Goal: Navigation & Orientation: Find specific page/section

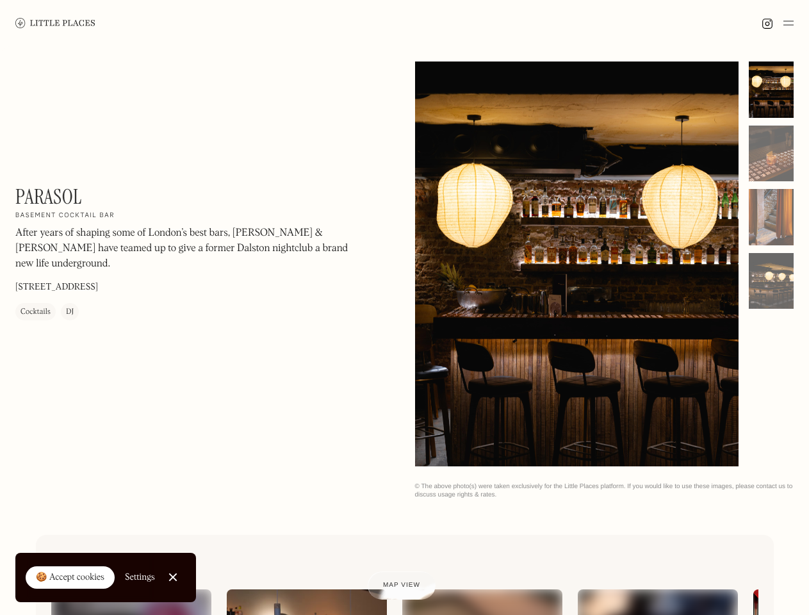
click at [788, 23] on img at bounding box center [788, 22] width 10 height 15
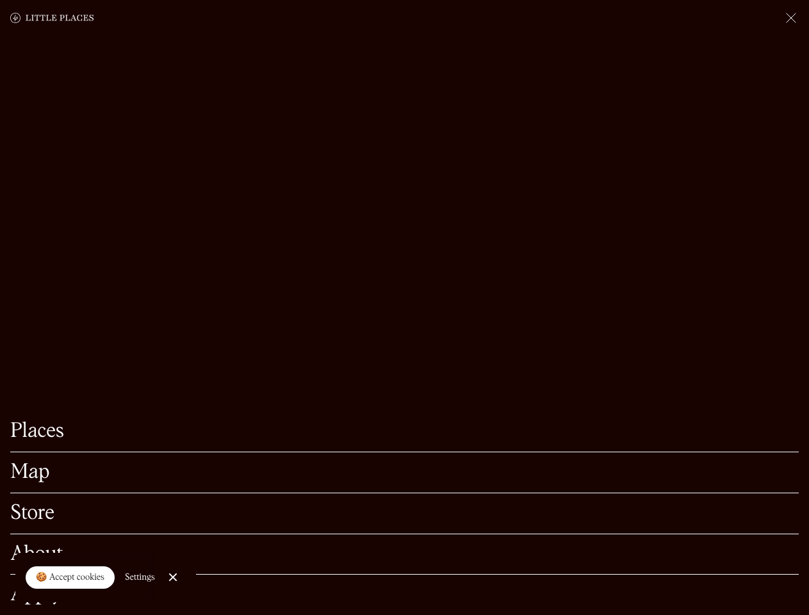
click at [70, 578] on div "🍪 Accept cookies" at bounding box center [70, 577] width 69 height 13
checkbox input "true"
click at [140, 577] on div "Settings" at bounding box center [140, 577] width 30 height 9
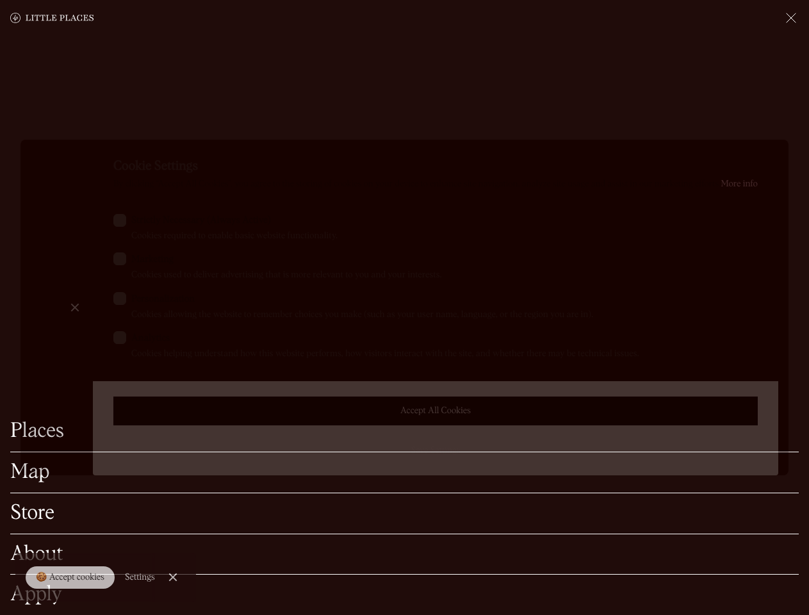
click at [174, 577] on div at bounding box center [404, 307] width 809 height 615
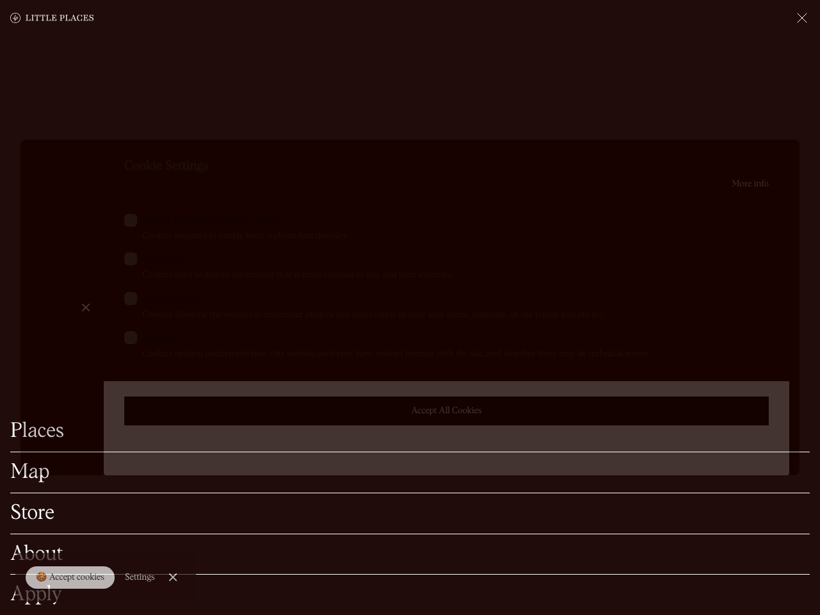
click at [577, 265] on label "Marketing Cookies used to deliver advertising that is more relevant to you and …" at bounding box center [446, 266] width 644 height 29
click at [150, 261] on input "Marketing Cookies used to deliver advertising that is more relevant to you and …" at bounding box center [146, 256] width 8 height 8
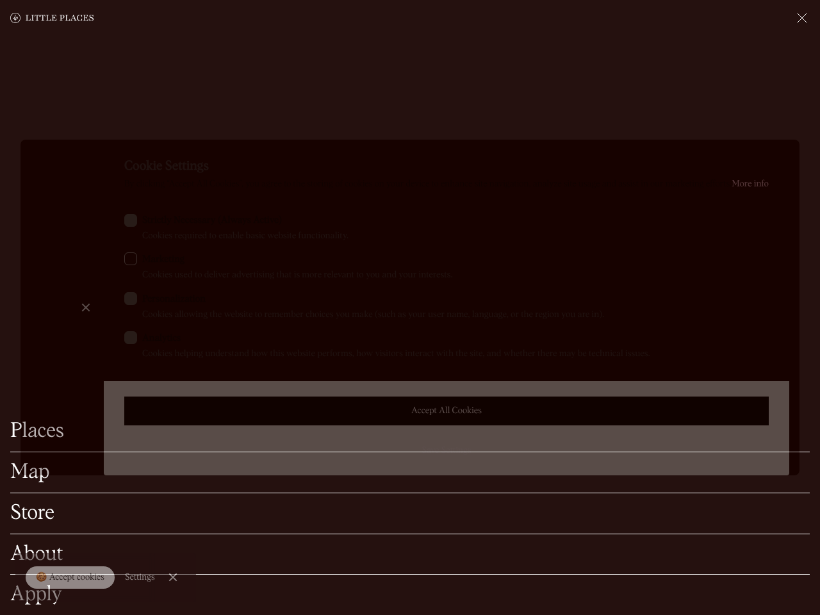
click at [577, 264] on label "Marketing Cookies used to deliver advertising that is more relevant to you and …" at bounding box center [446, 266] width 644 height 29
click at [150, 261] on input "Marketing Cookies used to deliver advertising that is more relevant to you and …" at bounding box center [146, 256] width 8 height 8
checkbox input "true"
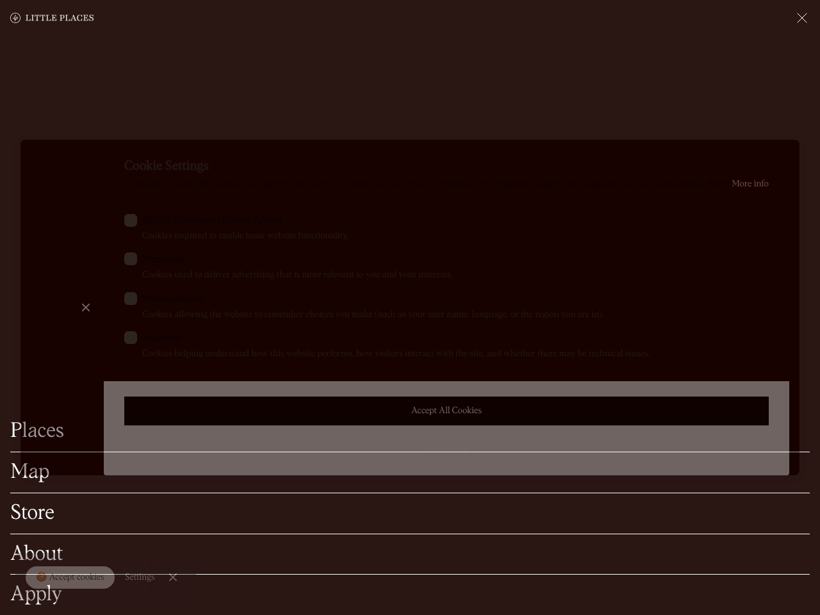
click at [771, 90] on div at bounding box center [410, 307] width 820 height 615
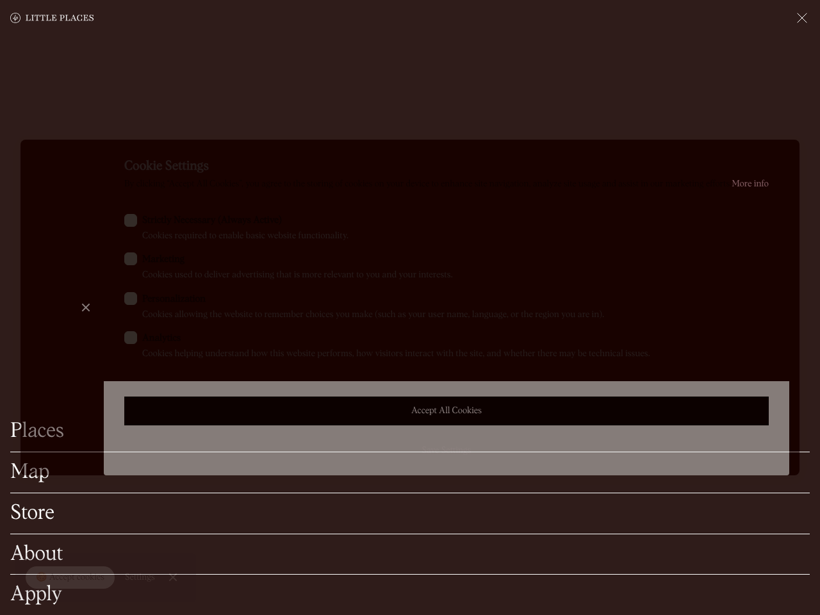
click at [771, 154] on div "Cookie Settings By clicking “Accept All Cookies”, you agree to the storing of c…" at bounding box center [446, 308] width 685 height 336
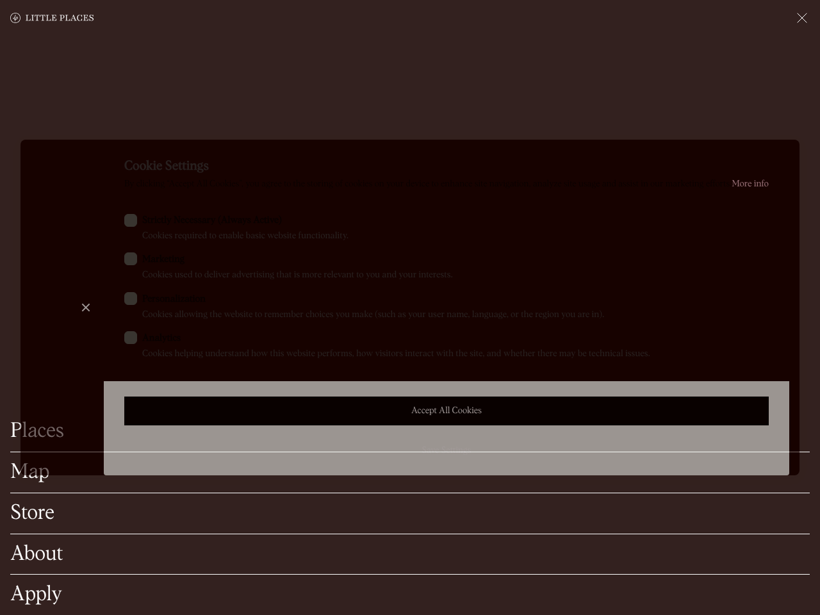
click at [771, 217] on div "Cookie Settings By clicking “Accept All Cookies”, you agree to the storing of c…" at bounding box center [446, 308] width 685 height 336
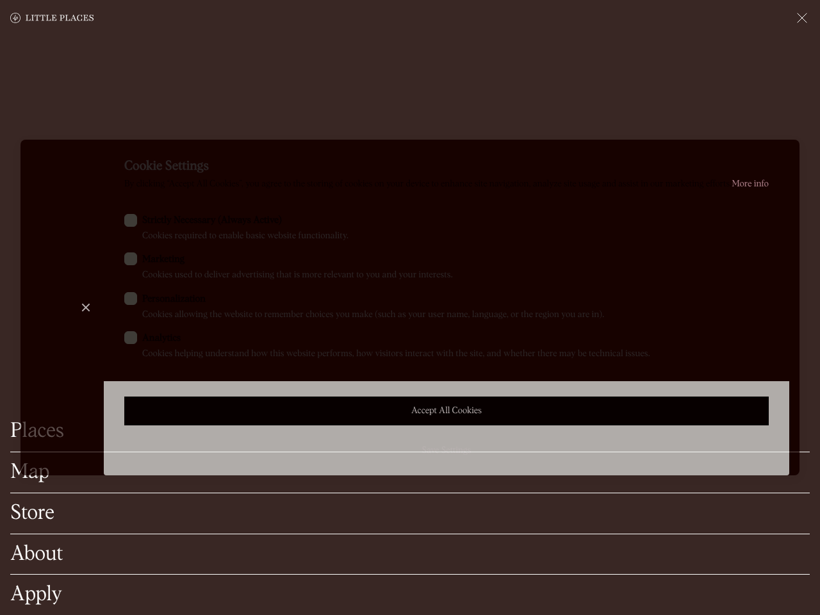
click at [771, 281] on div "Cookie Settings By clicking “Accept All Cookies”, you agree to the storing of c…" at bounding box center [446, 308] width 685 height 336
